Goal: Transaction & Acquisition: Purchase product/service

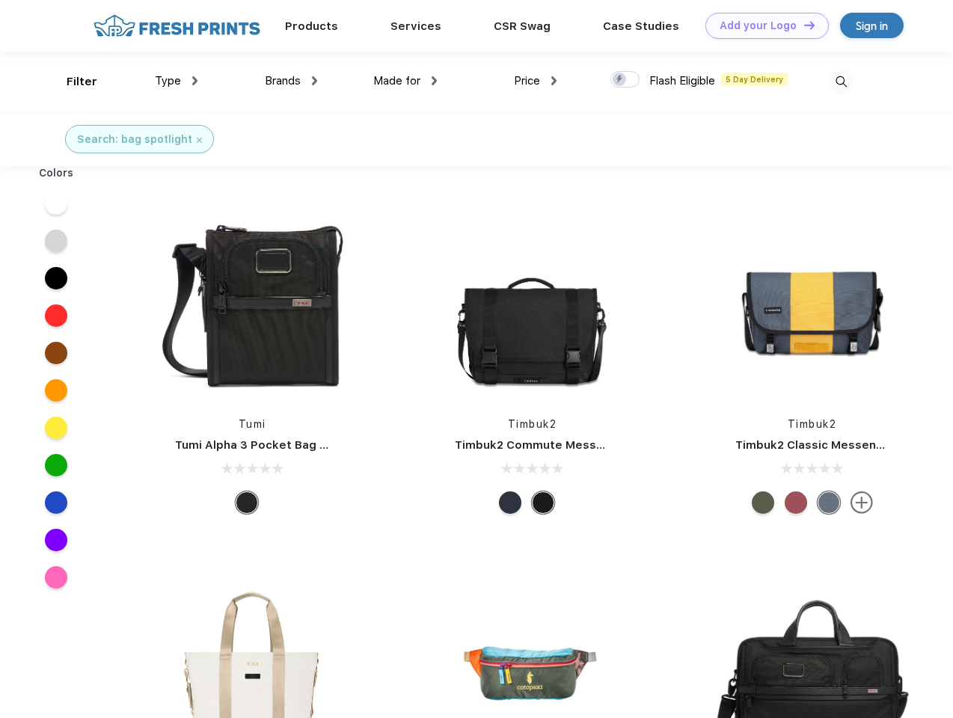
click at [761, 25] on link "Add your Logo Design Tool" at bounding box center [766, 26] width 123 height 26
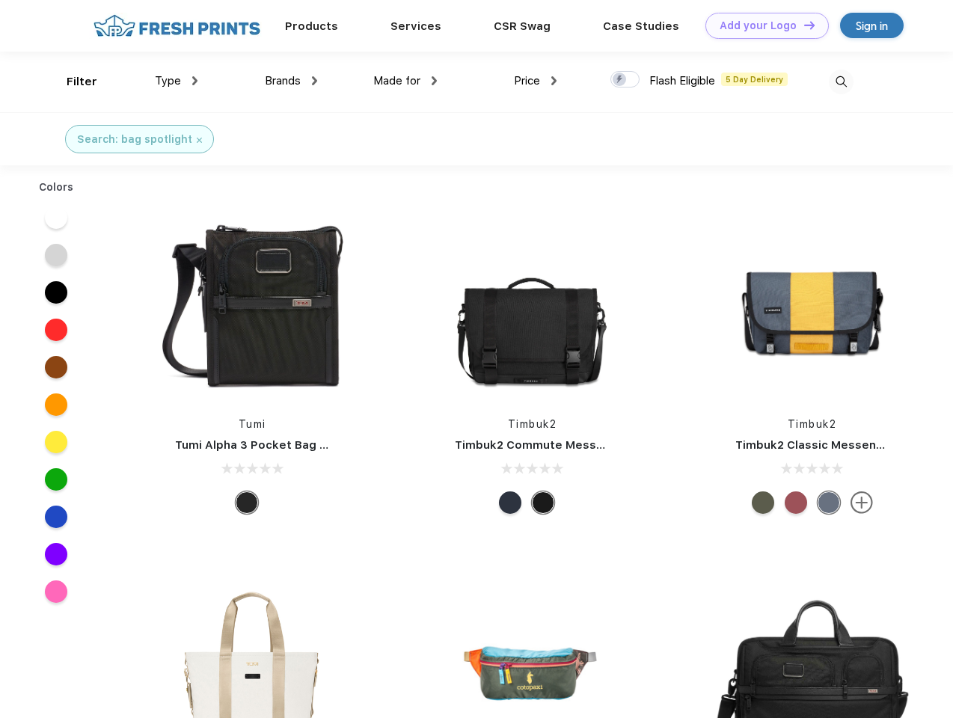
click at [0, 0] on div "Design Tool" at bounding box center [0, 0] width 0 height 0
click at [802, 25] on link "Add your Logo Design Tool" at bounding box center [766, 26] width 123 height 26
click at [72, 81] on div "Filter" at bounding box center [82, 81] width 31 height 17
click at [176, 81] on span "Type" at bounding box center [168, 80] width 26 height 13
click at [291, 81] on span "Brands" at bounding box center [283, 80] width 36 height 13
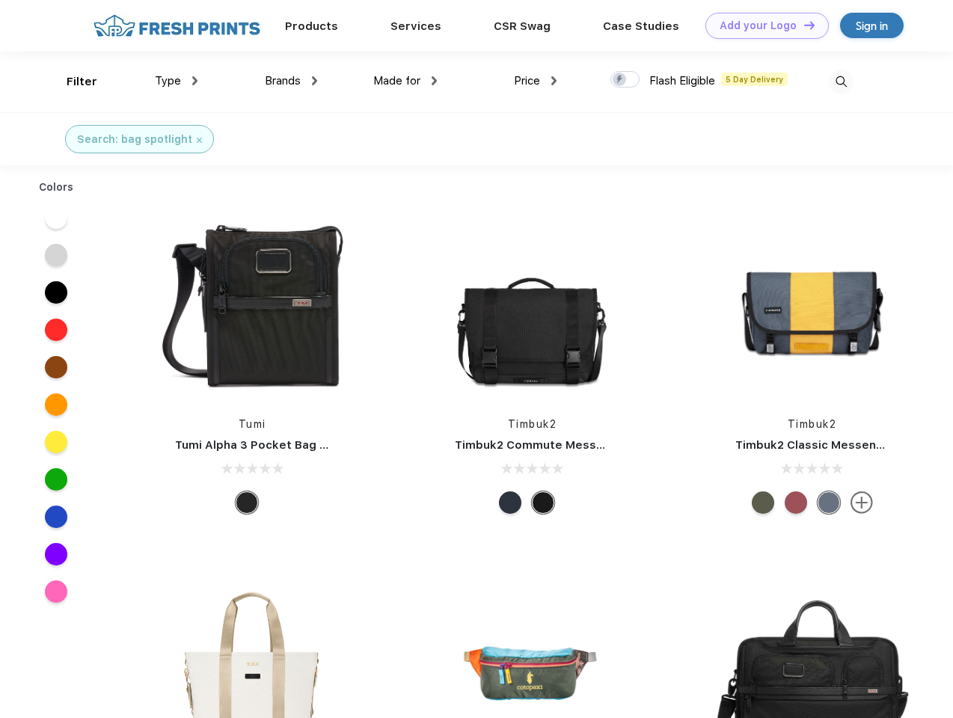
click at [405, 81] on span "Made for" at bounding box center [396, 80] width 47 height 13
click at [535, 81] on span "Price" at bounding box center [527, 80] width 26 height 13
click at [625, 80] on div at bounding box center [624, 79] width 29 height 16
click at [620, 80] on input "checkbox" at bounding box center [615, 75] width 10 height 10
click at [840, 81] on img at bounding box center [840, 82] width 25 height 25
